Goal: Download file/media

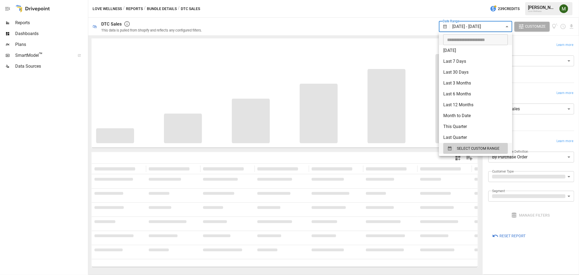
click at [481, 0] on body "**********" at bounding box center [289, 0] width 579 height 0
click at [446, 148] on button "SELECT CUSTOM RANGE" at bounding box center [475, 148] width 65 height 11
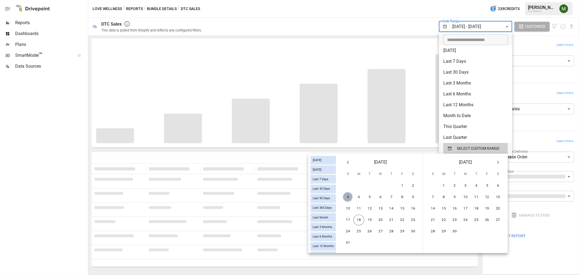
drag, startPoint x: 345, startPoint y: 196, endPoint x: 375, endPoint y: 198, distance: 30.2
click at [345, 196] on button "3" at bounding box center [348, 197] width 11 height 11
click at [408, 207] on button "16" at bounding box center [413, 208] width 11 height 11
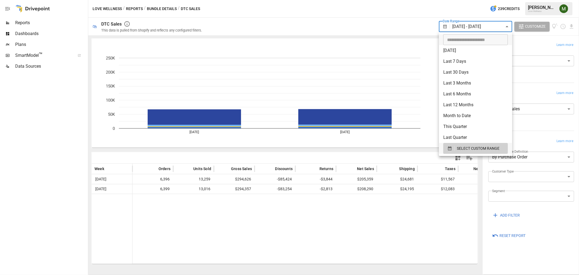
click at [311, 151] on div at bounding box center [289, 137] width 579 height 275
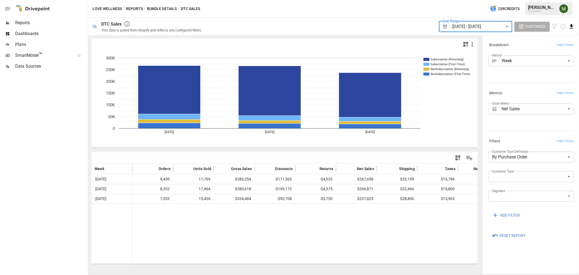
click at [570, 28] on icon "Download report" at bounding box center [571, 26] width 6 height 6
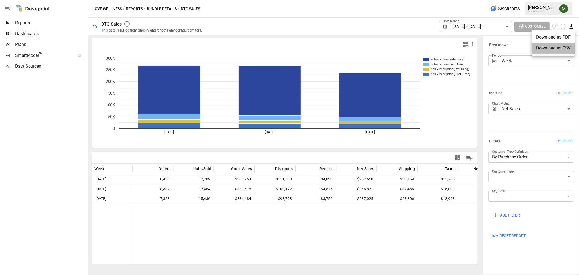
click at [552, 50] on li "Download as CSV" at bounding box center [553, 48] width 43 height 11
click at [571, 25] on icon "Download report" at bounding box center [572, 26] width 4 height 4
drag, startPoint x: 549, startPoint y: 50, endPoint x: 471, endPoint y: 57, distance: 78.0
click at [548, 50] on li "Download as CSV" at bounding box center [553, 48] width 43 height 11
click at [574, 29] on icon "Download report" at bounding box center [571, 26] width 6 height 6
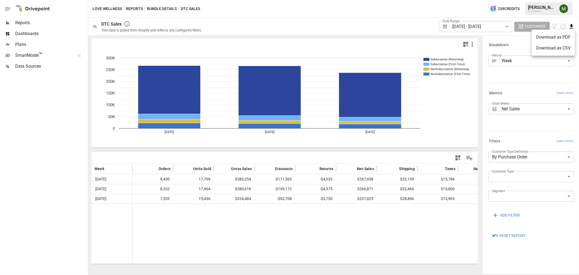
click at [341, 244] on div at bounding box center [289, 137] width 579 height 275
click at [389, 33] on div "Date Range [DATE] - [DATE] ****** ​ Customize" at bounding box center [391, 27] width 366 height 18
click at [571, 27] on icon "Download report" at bounding box center [571, 26] width 6 height 6
click at [558, 47] on li "Download as CSV" at bounding box center [553, 48] width 43 height 11
click at [468, 0] on body "**********" at bounding box center [289, 0] width 579 height 0
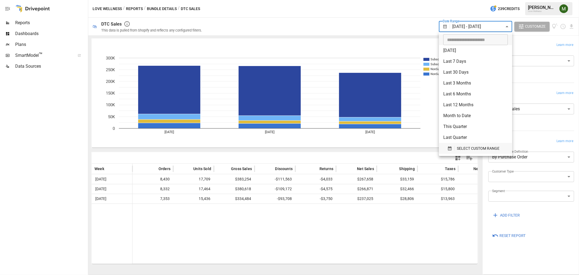
click at [448, 148] on icon "button" at bounding box center [450, 148] width 4 height 4
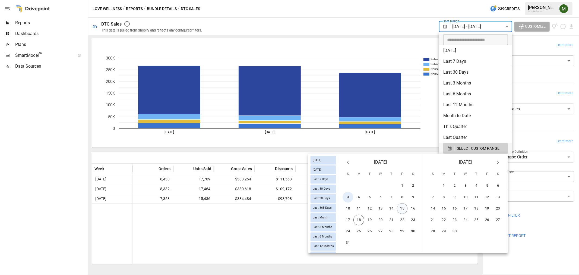
drag, startPoint x: 350, startPoint y: 196, endPoint x: 398, endPoint y: 204, distance: 49.0
click at [350, 196] on button "3" at bounding box center [348, 197] width 11 height 11
click at [410, 208] on button "16" at bounding box center [413, 208] width 11 height 11
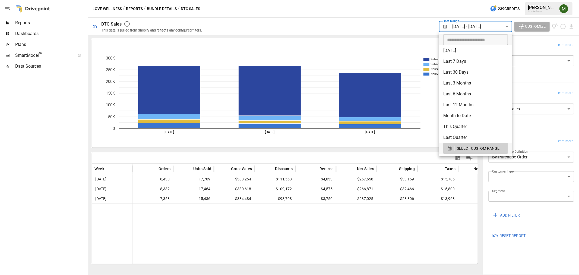
click at [409, 220] on div at bounding box center [289, 137] width 579 height 275
